Goal: Task Accomplishment & Management: Complete application form

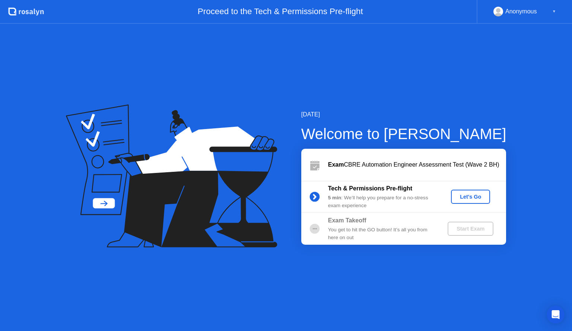
click at [465, 198] on div "Let's Go" at bounding box center [470, 197] width 33 height 6
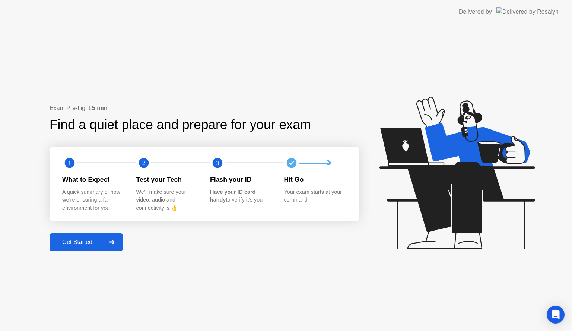
click at [81, 240] on div "Get Started" at bounding box center [77, 242] width 51 height 7
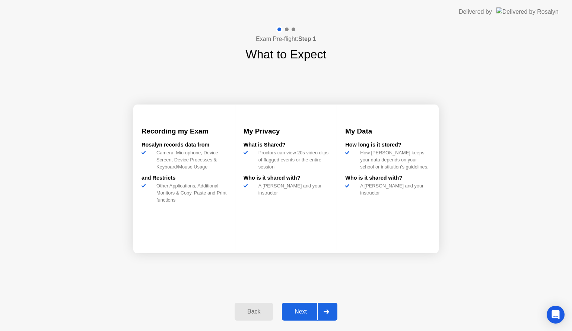
click at [294, 314] on div "Next" at bounding box center [300, 312] width 33 height 7
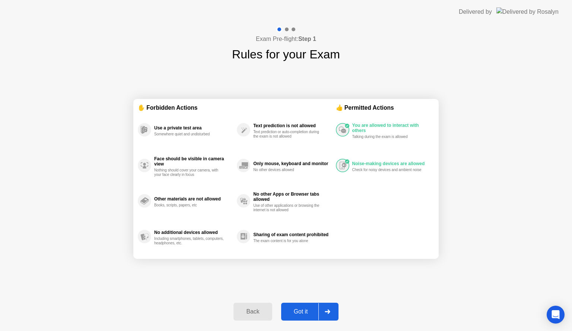
click at [299, 314] on div "Got it" at bounding box center [300, 312] width 35 height 7
select select "**********"
select select "*******"
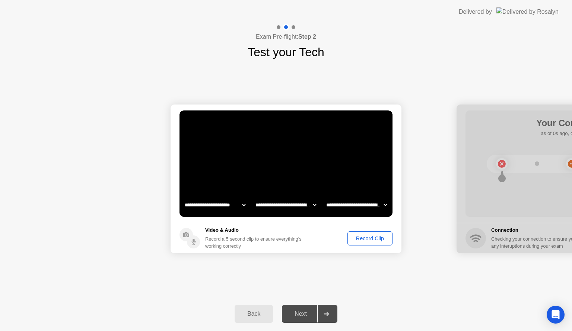
click at [472, 17] on header "Delivered by" at bounding box center [286, 12] width 572 height 24
click at [370, 236] on div "Record Clip" at bounding box center [370, 239] width 40 height 6
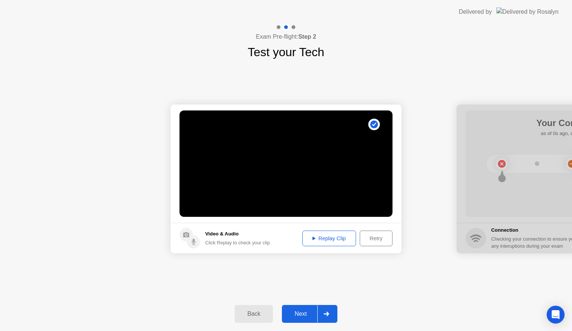
click at [299, 316] on div "Next" at bounding box center [300, 314] width 33 height 7
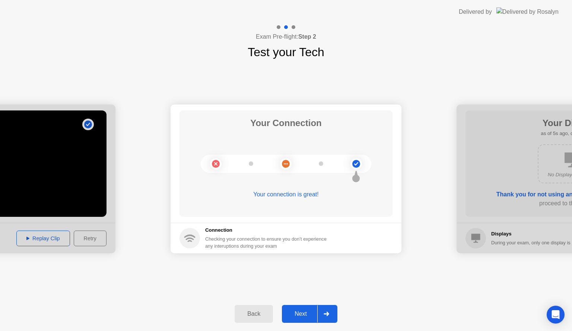
click at [310, 315] on div "Next" at bounding box center [300, 314] width 33 height 7
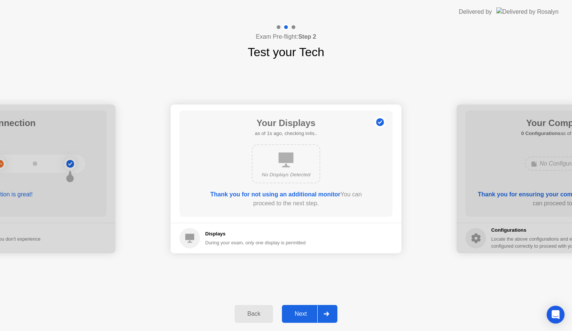
click at [310, 315] on div "Next" at bounding box center [300, 314] width 33 height 7
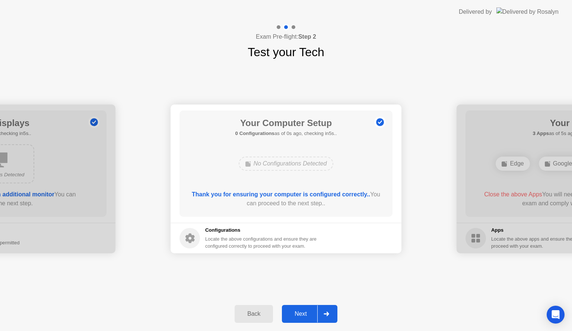
click at [310, 315] on div "Next" at bounding box center [300, 314] width 33 height 7
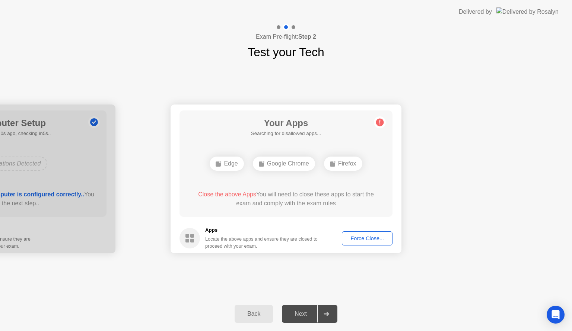
click at [371, 236] on div "Force Close..." at bounding box center [366, 239] width 45 height 6
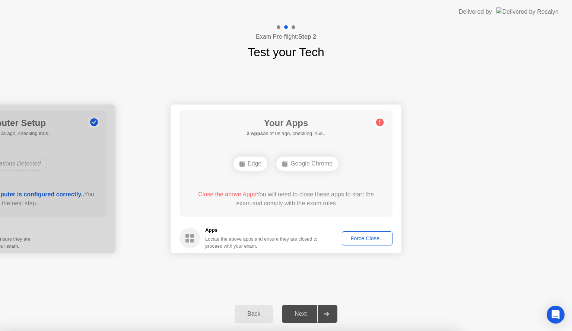
click at [370, 242] on button "Force Close..." at bounding box center [367, 238] width 51 height 14
click at [351, 236] on div "Force Close..." at bounding box center [366, 239] width 45 height 6
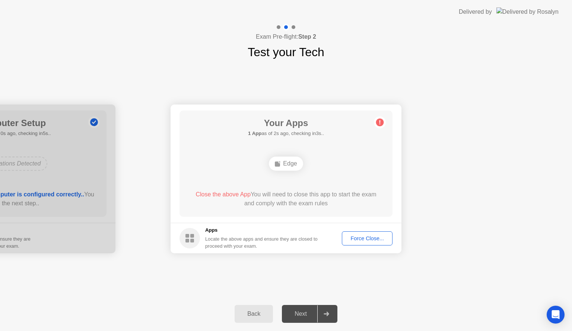
click at [348, 229] on footer "Apps Locate the above apps and ensure they are closed to proceed with your exam…" at bounding box center [285, 238] width 231 height 31
click at [352, 233] on button "Force Close..." at bounding box center [367, 238] width 51 height 14
click at [361, 243] on button "Force Close..." at bounding box center [367, 238] width 51 height 14
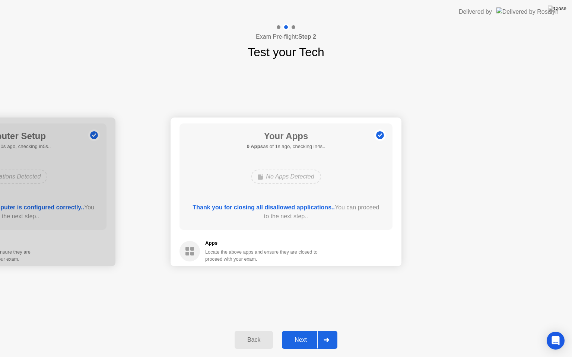
click at [310, 331] on button "Next" at bounding box center [309, 340] width 55 height 18
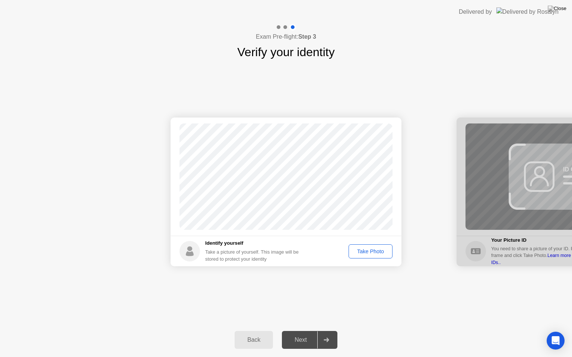
click at [370, 255] on div "Take Photo" at bounding box center [370, 252] width 39 height 6
click at [301, 331] on button "Next" at bounding box center [309, 340] width 55 height 18
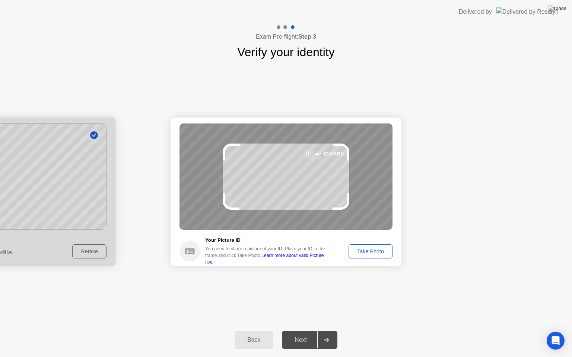
click at [360, 250] on div "Take Photo" at bounding box center [370, 252] width 39 height 6
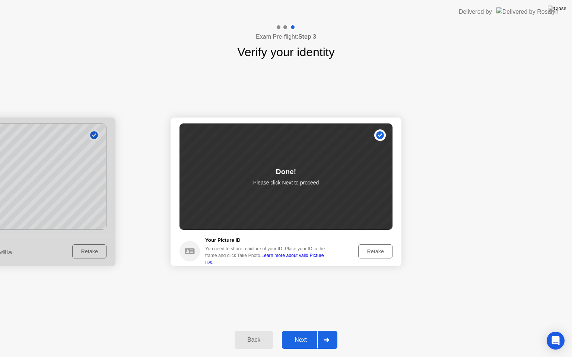
click at [305, 331] on div "Next" at bounding box center [300, 340] width 33 height 7
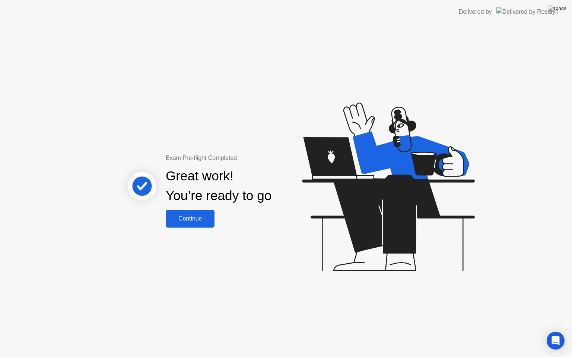
click at [191, 222] on div "Continue" at bounding box center [190, 218] width 44 height 7
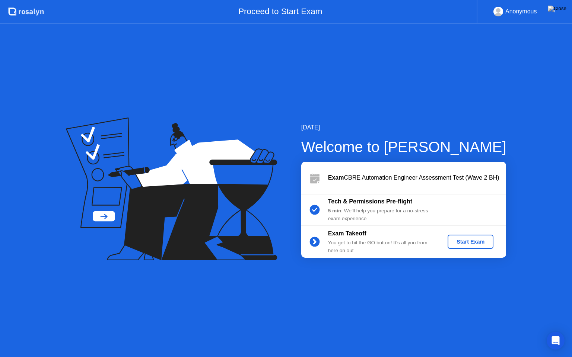
click at [480, 245] on div "Start Exam" at bounding box center [470, 242] width 40 height 6
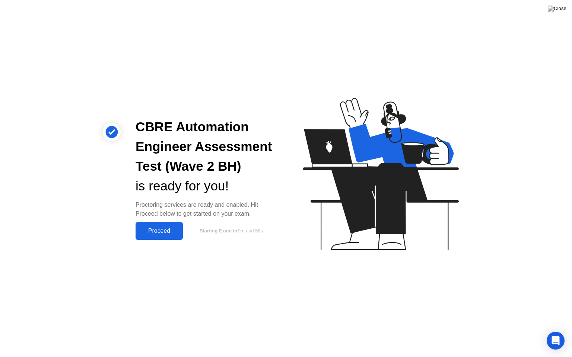
click at [165, 232] on div "Proceed" at bounding box center [159, 231] width 43 height 7
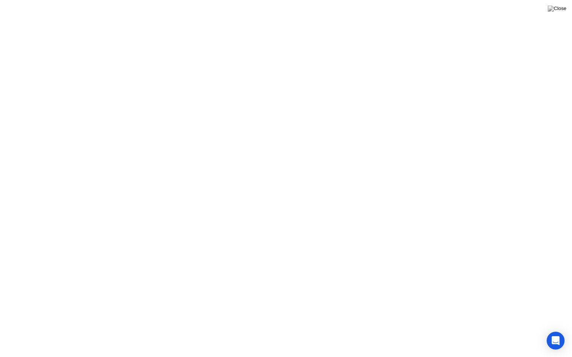
click div "Got it!"
click at [354, 331] on div "Exam Rules" at bounding box center [353, 345] width 43 height 24
click at [351, 331] on button "Exam Rules" at bounding box center [353, 345] width 39 height 7
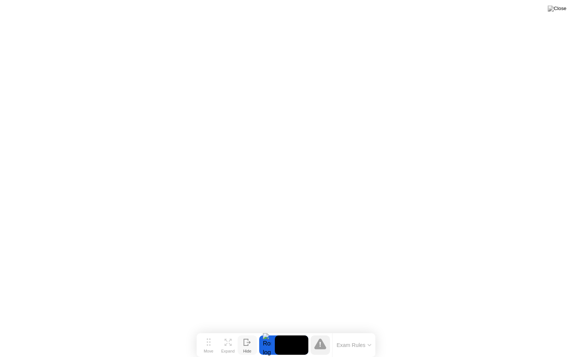
click at [246, 331] on div "Hide" at bounding box center [247, 351] width 8 height 4
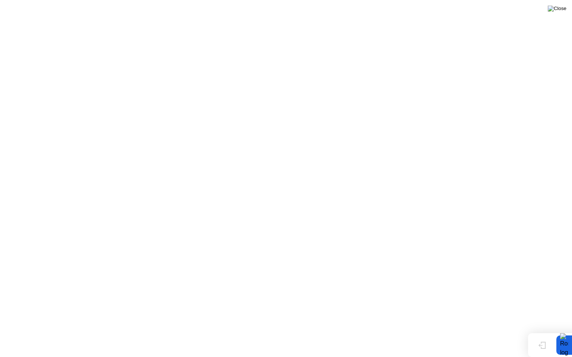
click at [563, 12] on img at bounding box center [556, 9] width 19 height 6
